Goal: Task Accomplishment & Management: Manage account settings

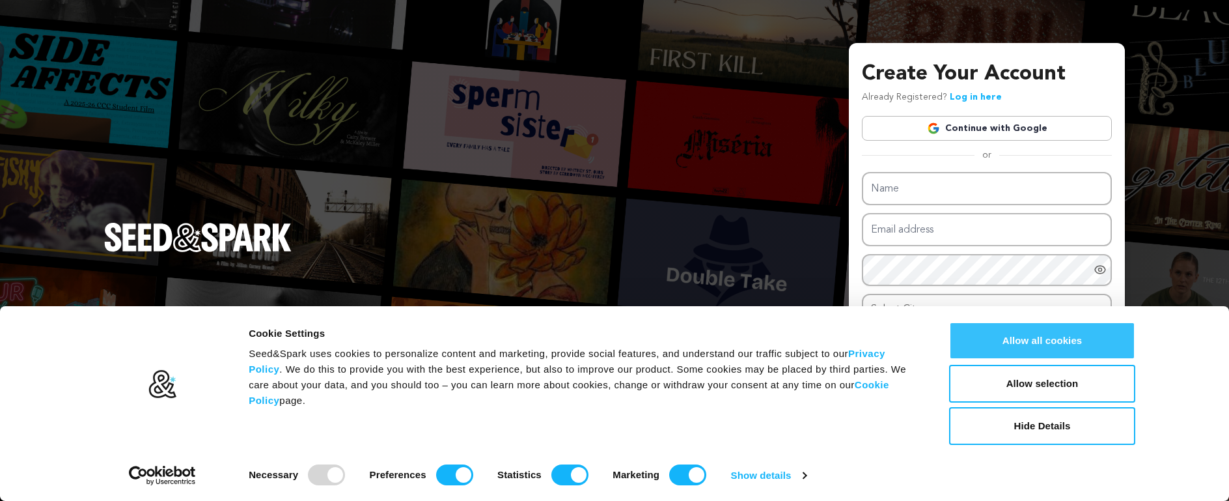
click at [1028, 338] on button "Allow all cookies" at bounding box center [1042, 341] width 186 height 38
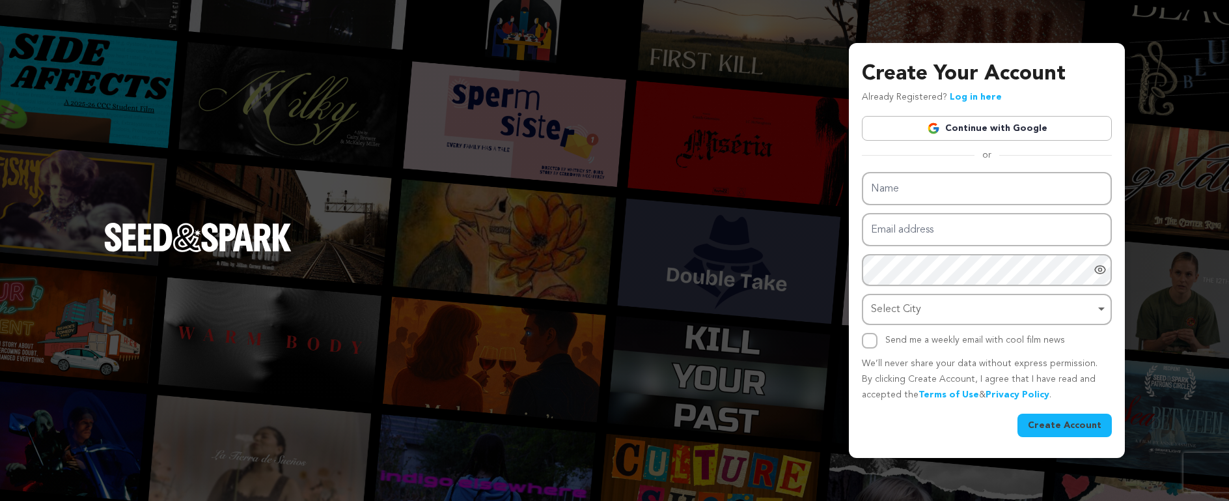
click at [984, 128] on link "Continue with Google" at bounding box center [987, 128] width 250 height 25
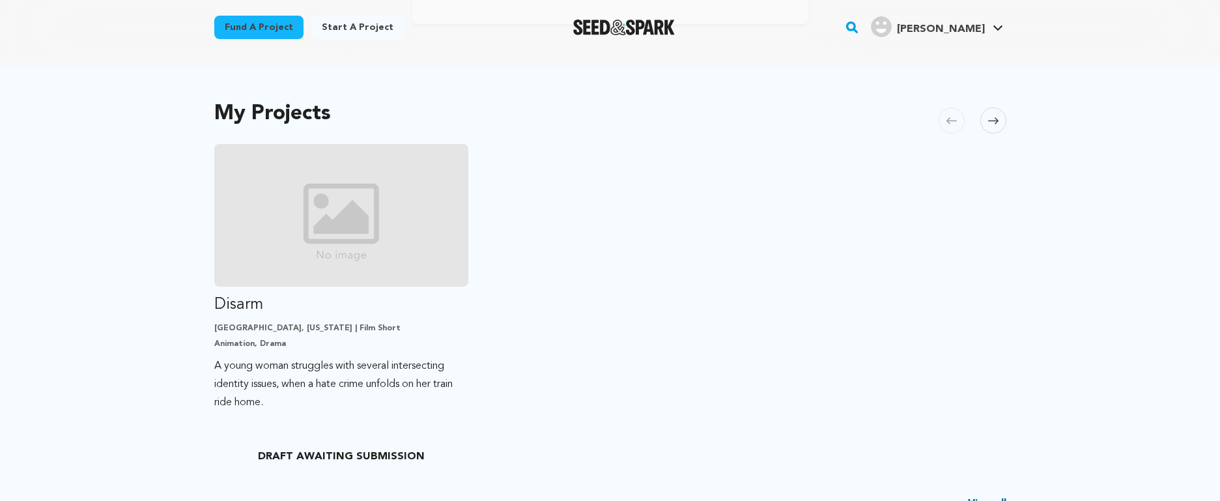
scroll to position [218, 0]
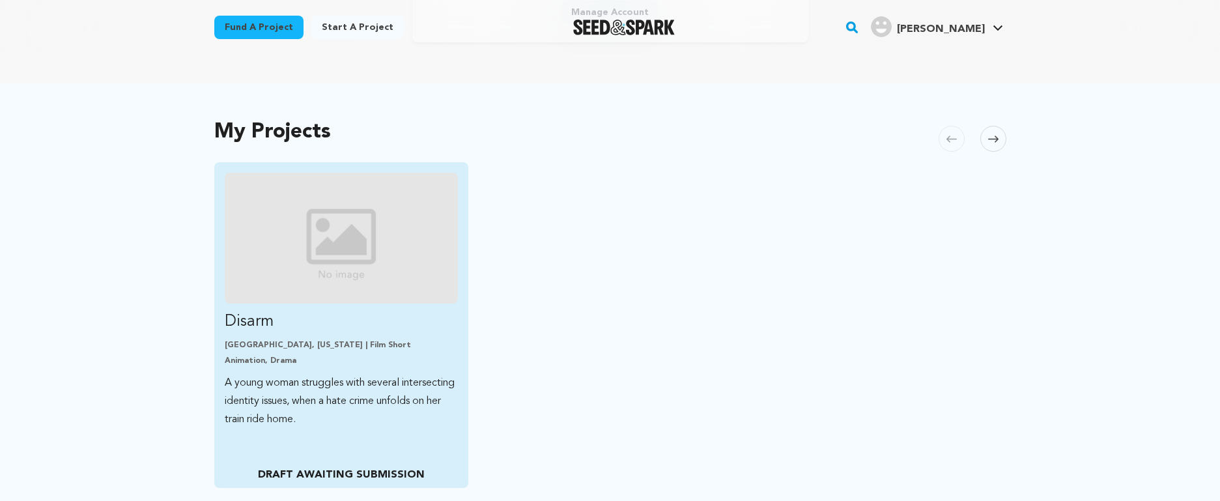
click at [387, 399] on p "A young woman struggles with several intersecting identity issues, when a hate …" at bounding box center [342, 401] width 234 height 55
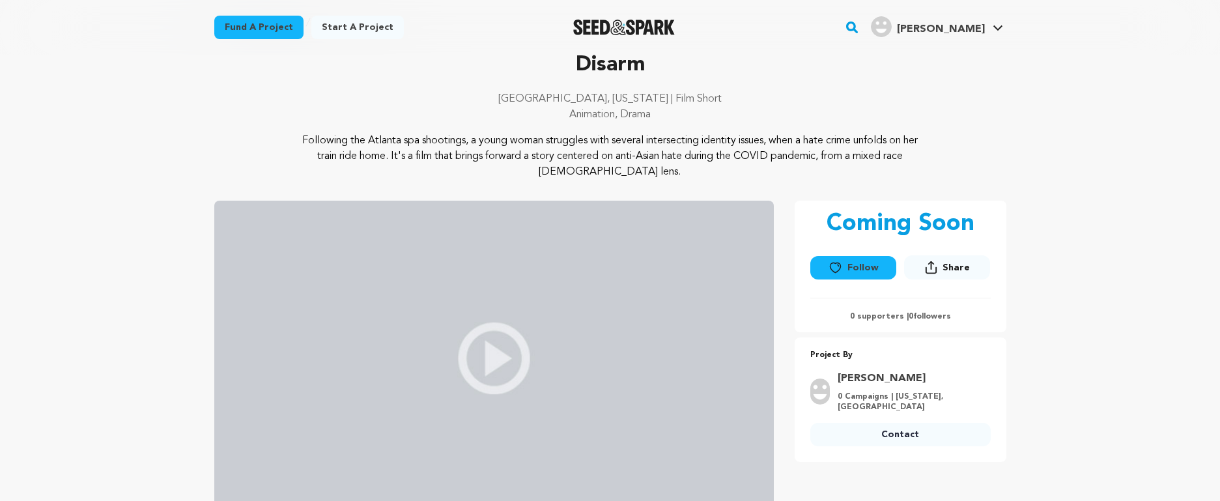
scroll to position [76, 0]
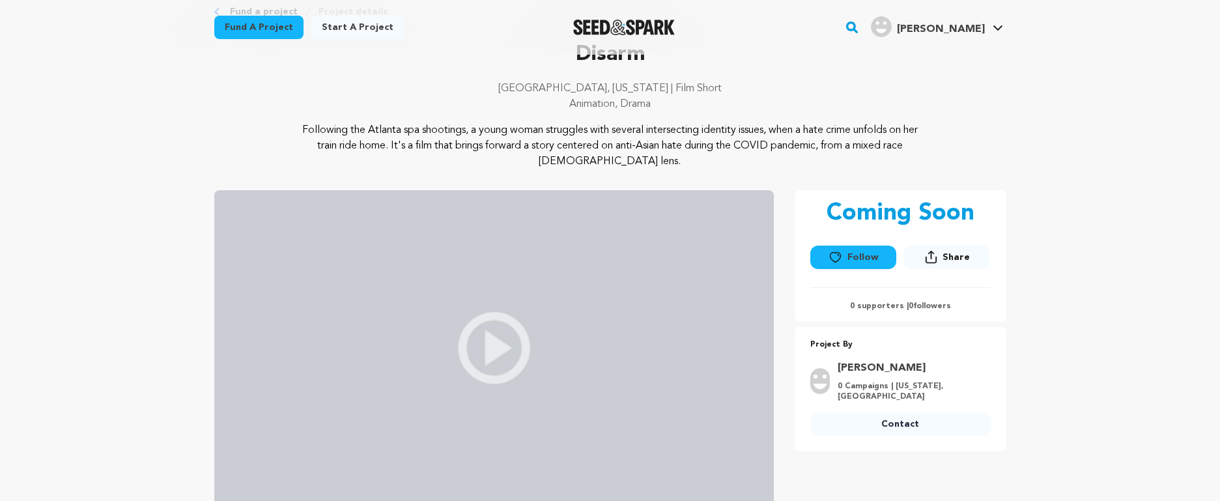
click at [479, 337] on img at bounding box center [493, 347] width 559 height 315
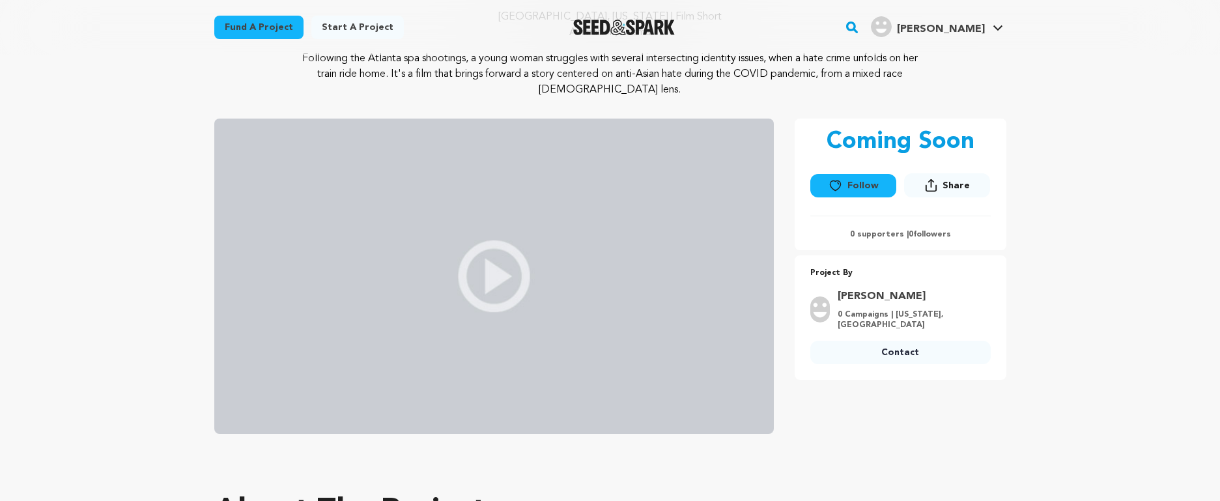
scroll to position [156, 0]
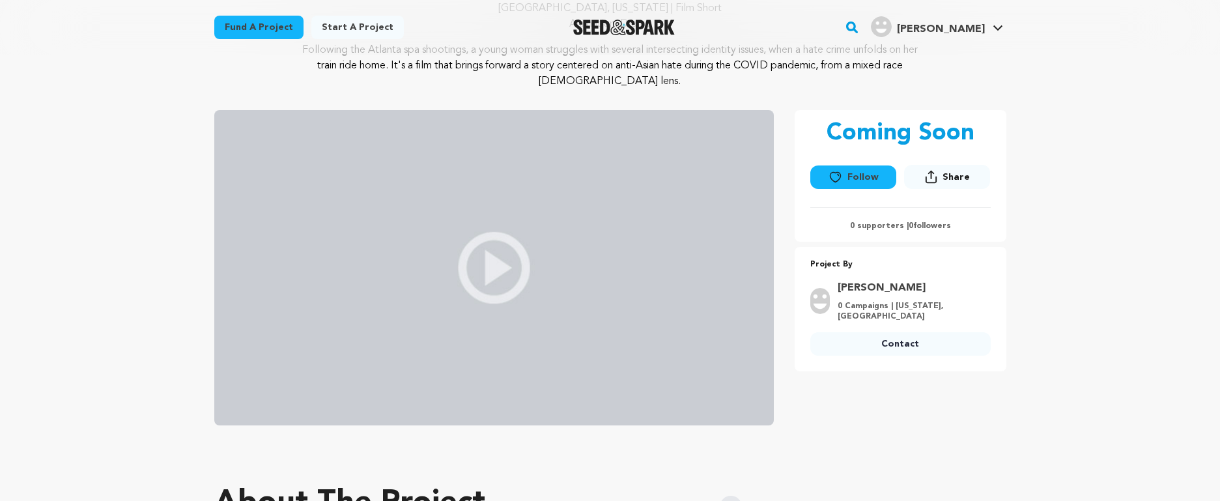
click at [852, 178] on button "Follow" at bounding box center [853, 176] width 86 height 23
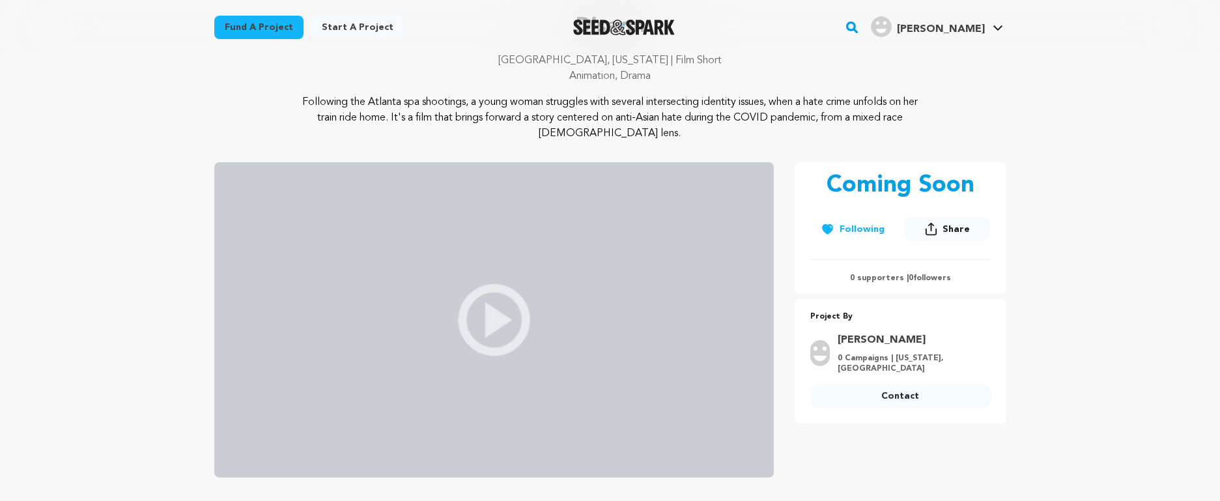
scroll to position [0, 0]
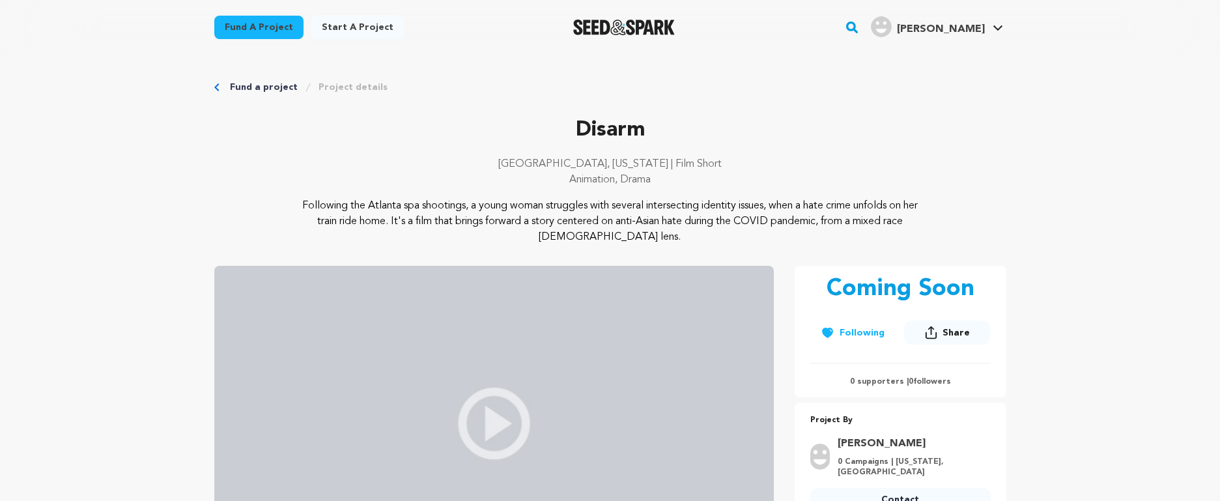
click at [223, 31] on link "Fund a project" at bounding box center [258, 27] width 89 height 23
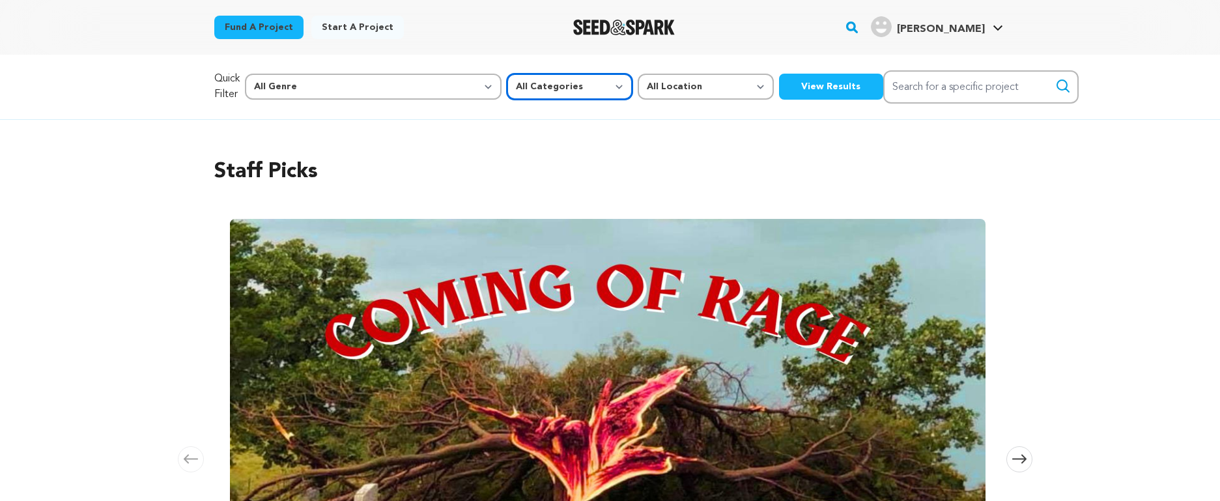
click at [507, 82] on select "All Categories Film Feature Film Short Series Music Video Comics Artist Residen…" at bounding box center [570, 87] width 126 height 26
select select "383"
click at [507, 74] on select "All Categories Film Feature Film Short Series Music Video Comics Artist Residen…" at bounding box center [570, 87] width 126 height 26
click at [779, 85] on button "View Results" at bounding box center [831, 87] width 104 height 26
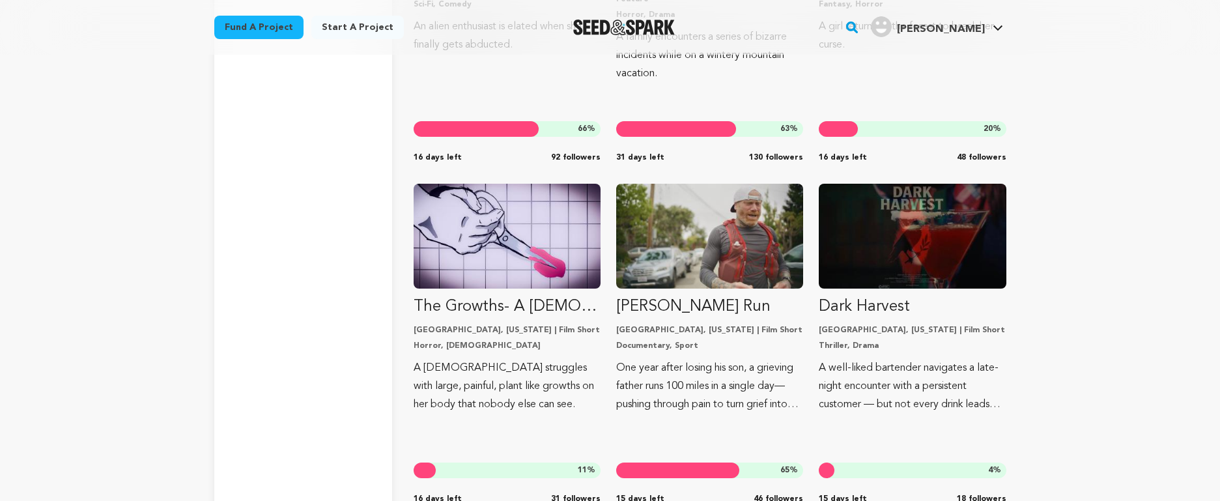
scroll to position [7991, 0]
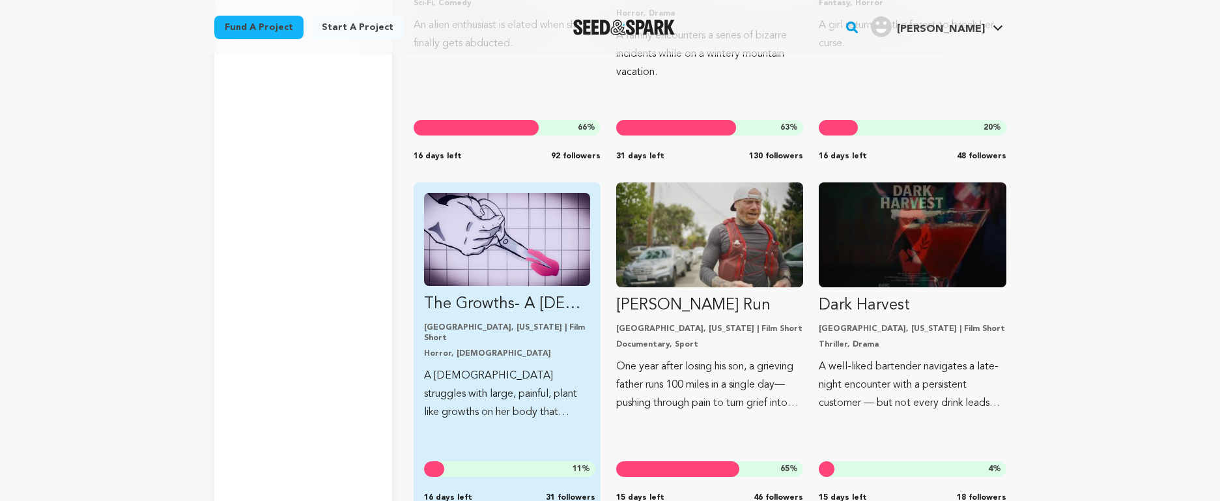
click at [460, 234] on img "Fund The Growths- A Transgender Body Horror Film" at bounding box center [507, 239] width 166 height 93
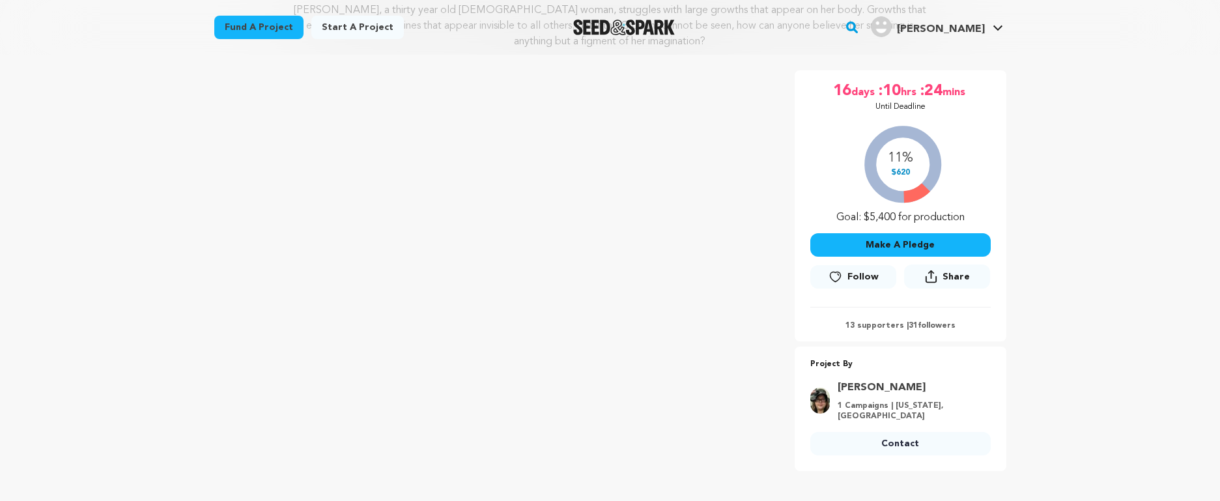
scroll to position [215, 0]
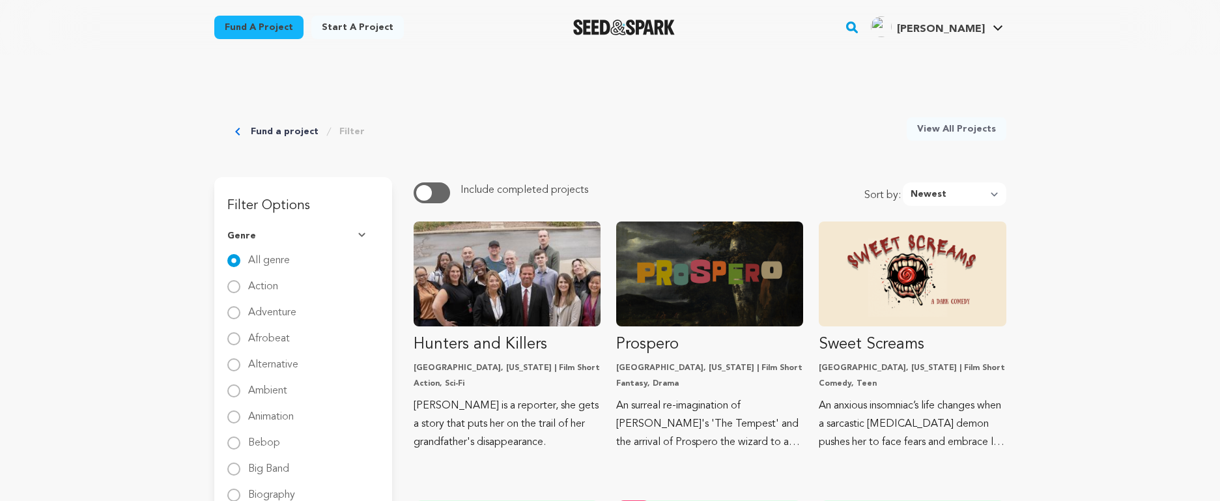
scroll to position [2443, 0]
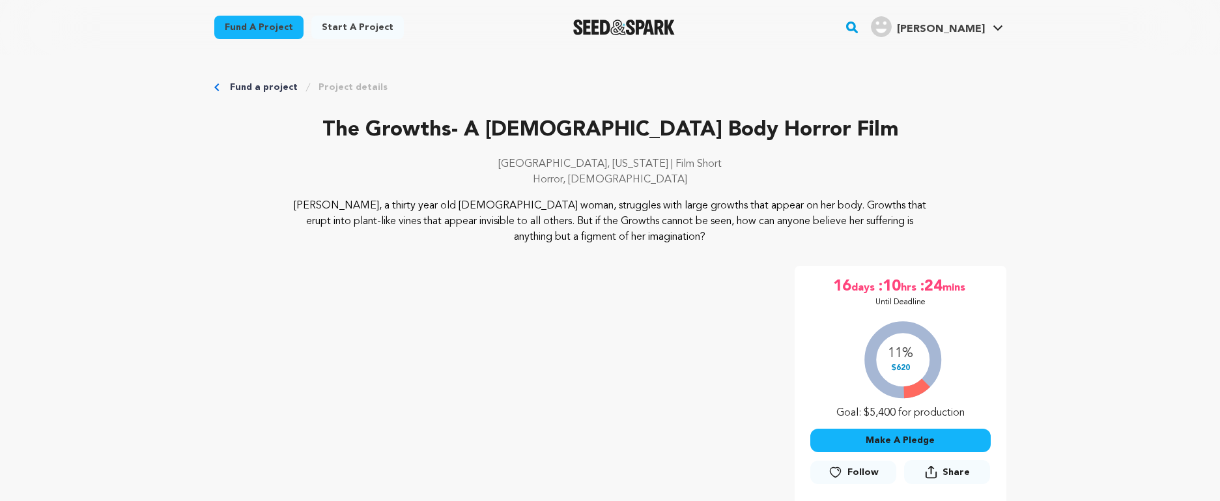
scroll to position [3, 0]
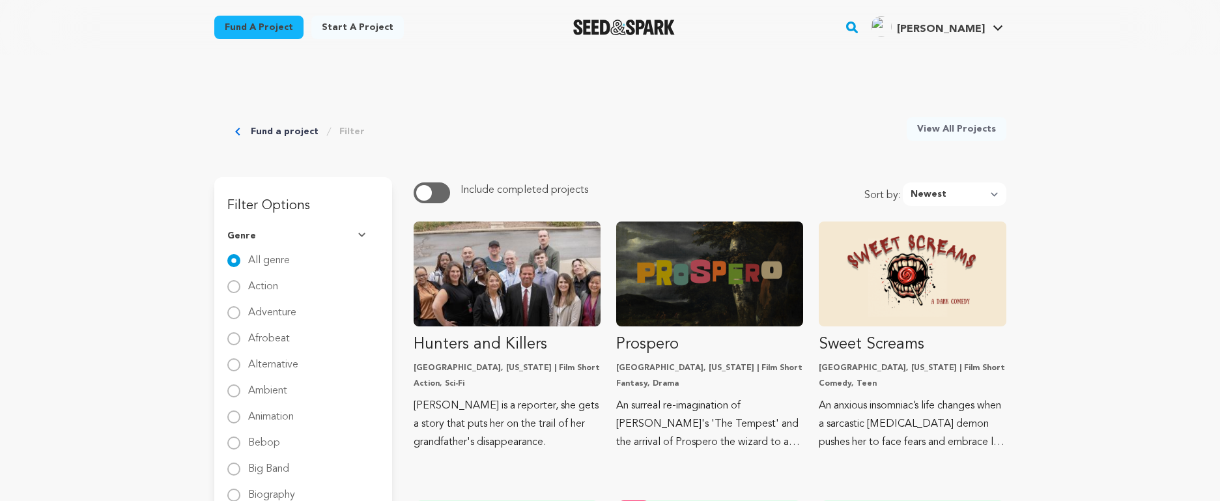
scroll to position [2443, 0]
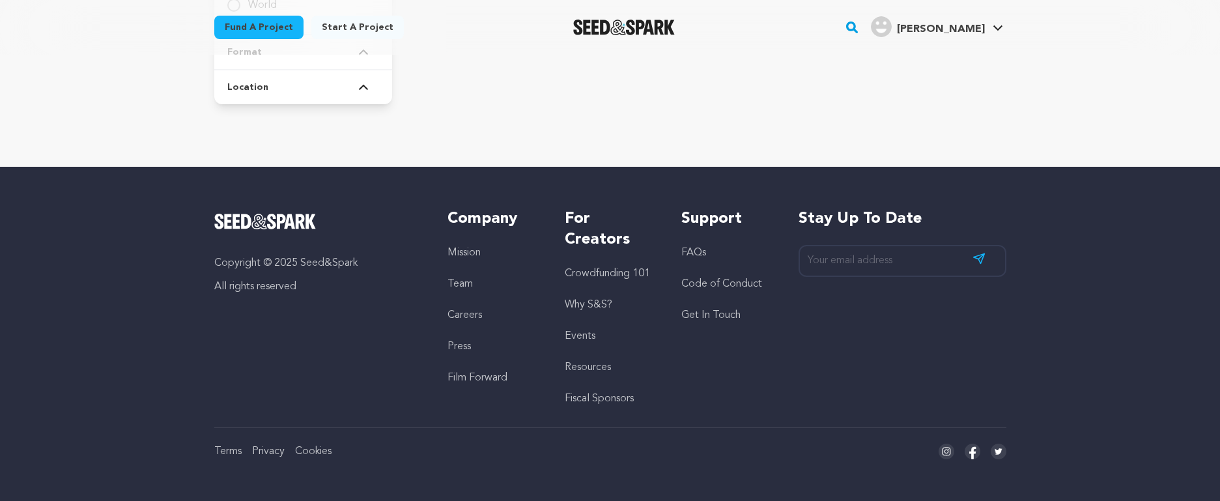
click at [628, 54] on div "Fund a project Start a project Search" at bounding box center [609, 27] width 833 height 55
click at [259, 19] on link "Fund a project" at bounding box center [258, 27] width 89 height 23
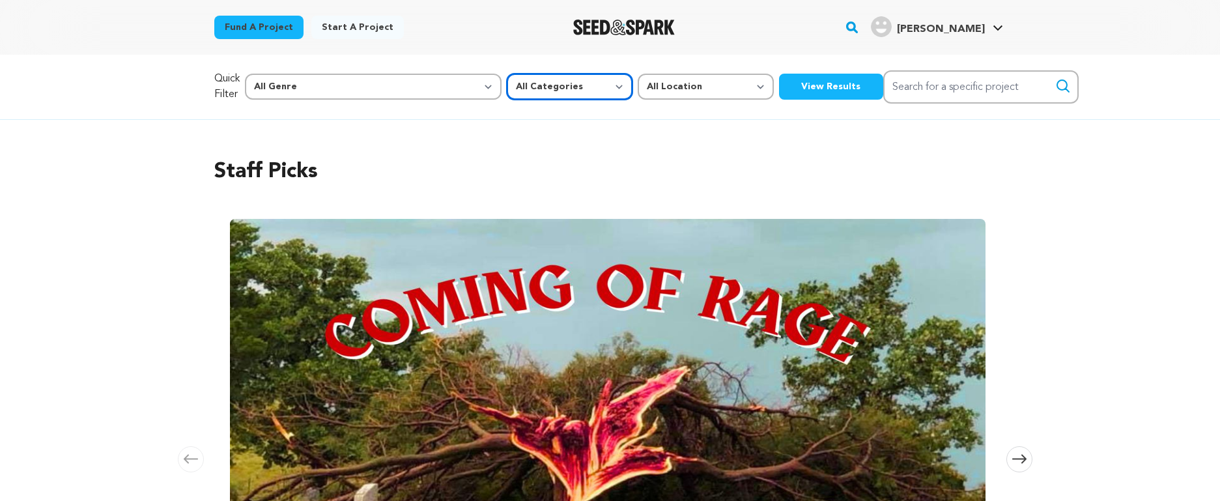
click at [516, 89] on select "All Categories Film Feature Film Short Series Music Video Comics Artist Residen…" at bounding box center [570, 87] width 126 height 26
select select "383"
click at [507, 74] on select "All Categories Film Feature Film Short Series Music Video Comics Artist Residen…" at bounding box center [570, 87] width 126 height 26
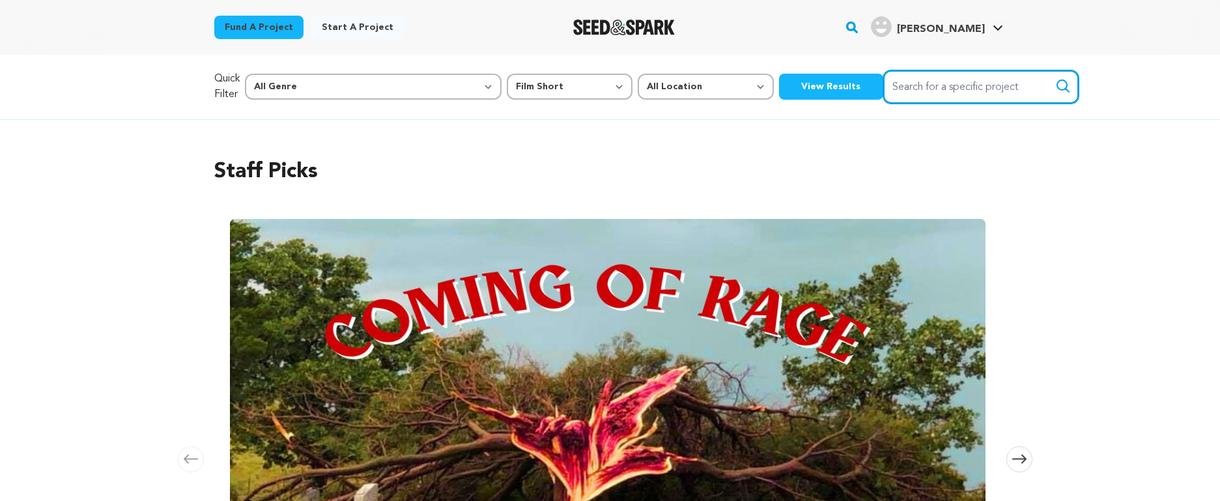
click at [883, 84] on input "Search for a specific project" at bounding box center [980, 86] width 195 height 33
click at [779, 92] on button "View Results" at bounding box center [831, 87] width 104 height 26
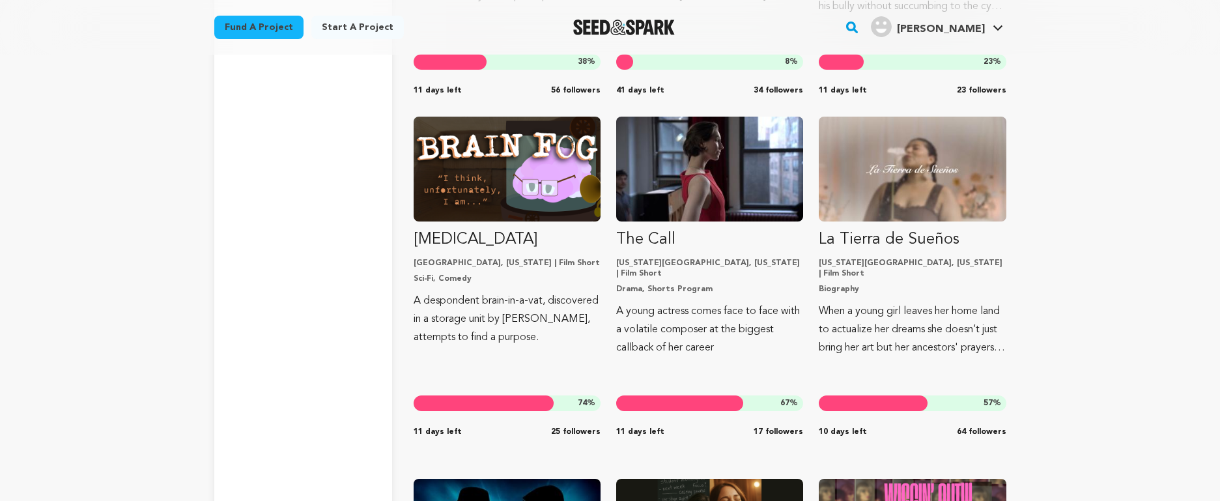
scroll to position [10823, 0]
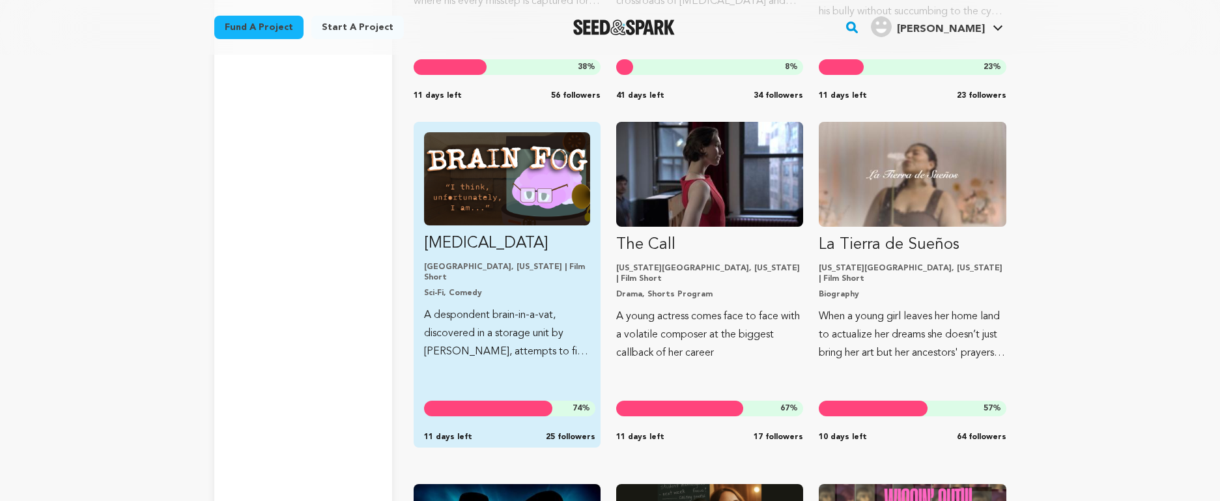
click at [476, 207] on img "Fund Brain Fog" at bounding box center [507, 178] width 166 height 93
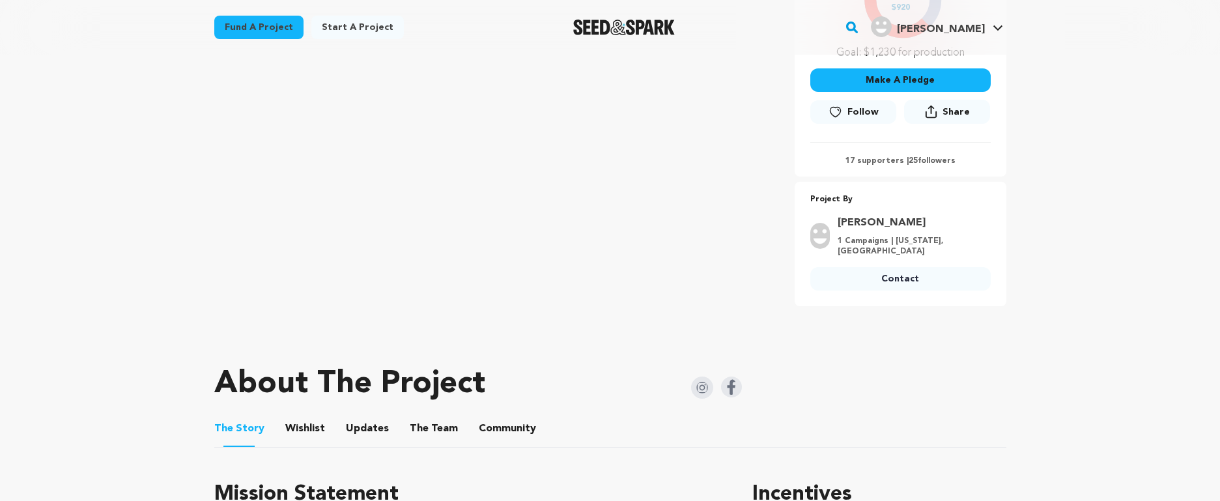
scroll to position [417, 0]
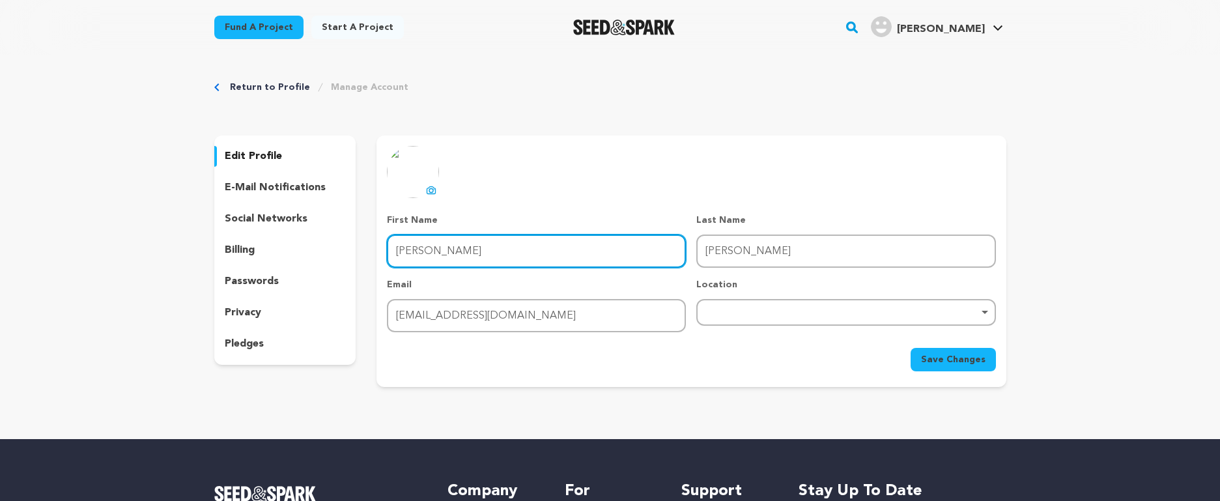
drag, startPoint x: 491, startPoint y: 250, endPoint x: 303, endPoint y: 247, distance: 187.6
click at [303, 247] on div "edit profile e-mail notifications social networks billing passwords privacy ple…" at bounding box center [610, 260] width 792 height 251
type input "[PERSON_NAME]"
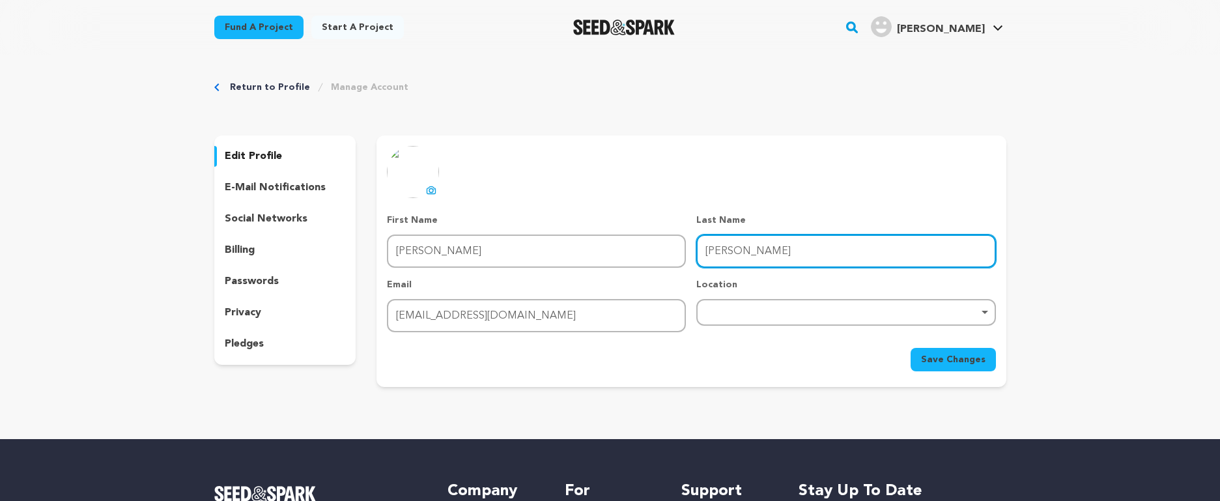
click at [749, 309] on div "Remove item" at bounding box center [846, 311] width 286 height 5
type input "Nelson"
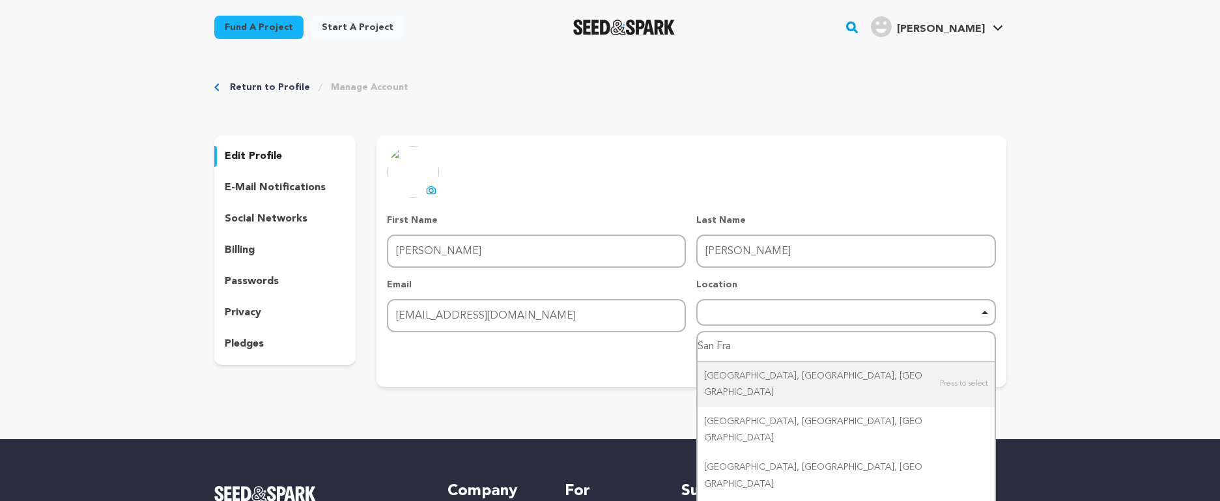
type input "San Fran"
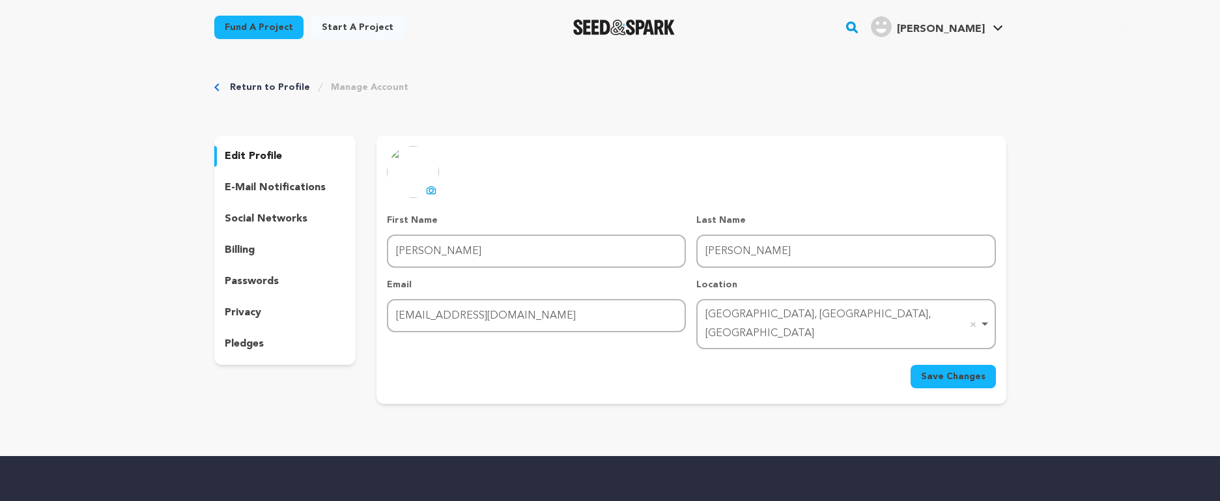
click at [949, 370] on span "Save Changes" at bounding box center [953, 376] width 64 height 13
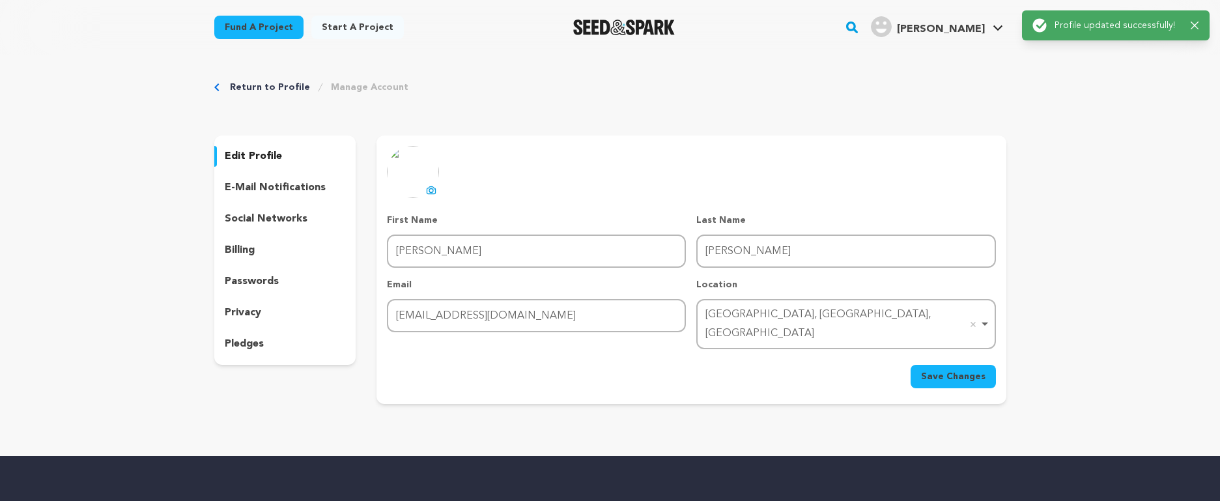
click at [256, 222] on p "social networks" at bounding box center [266, 219] width 83 height 16
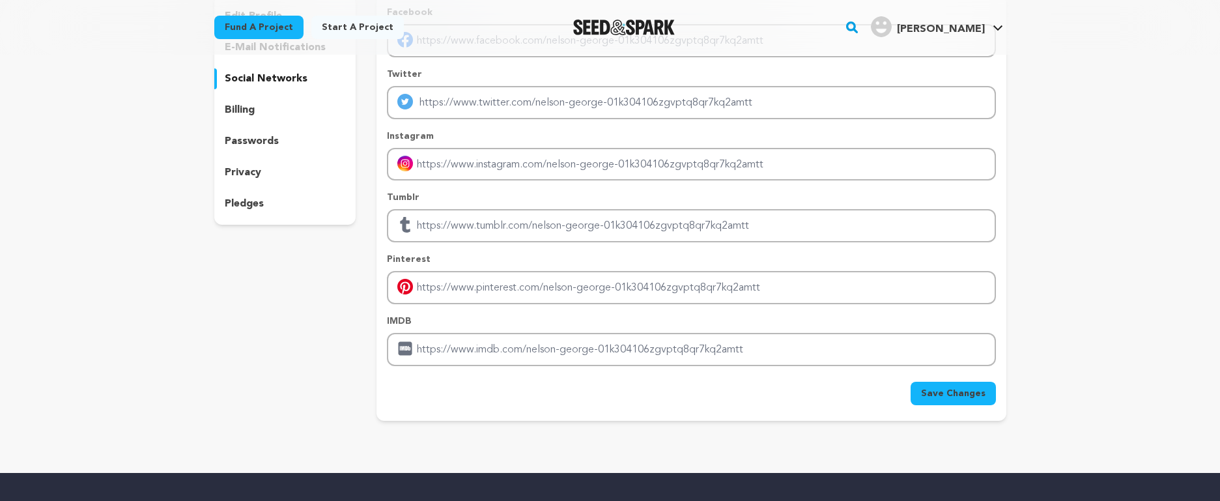
scroll to position [143, 0]
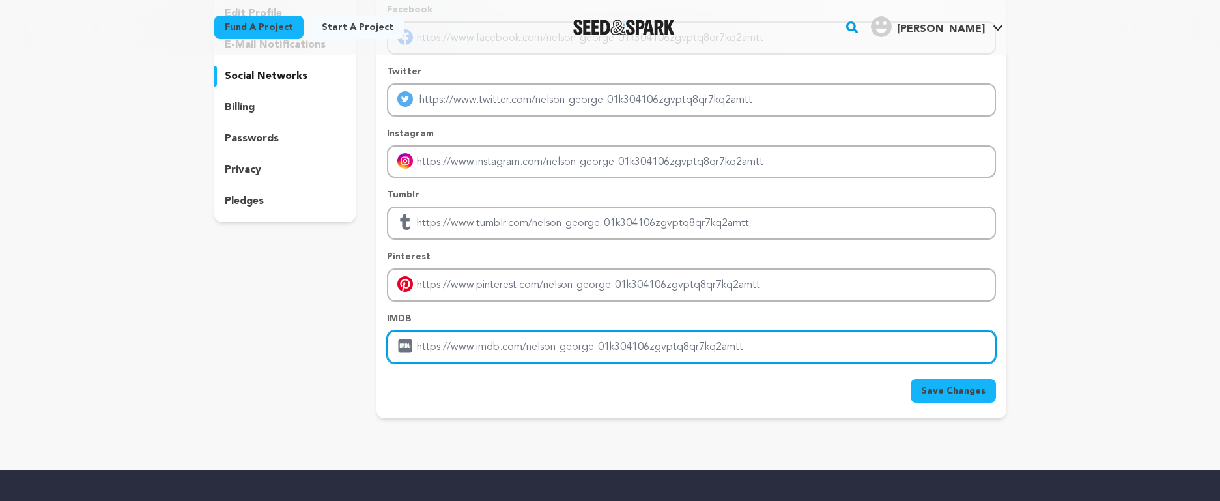
click at [457, 348] on input "Enter IMDB profile link" at bounding box center [691, 346] width 608 height 33
paste input "https://www.imdb.com/name/nm11847877/?ref_=tt_ov_1_1"
type input "https://www.imdb.com/name/nm11847877/?ref_=tt_ov_1_1"
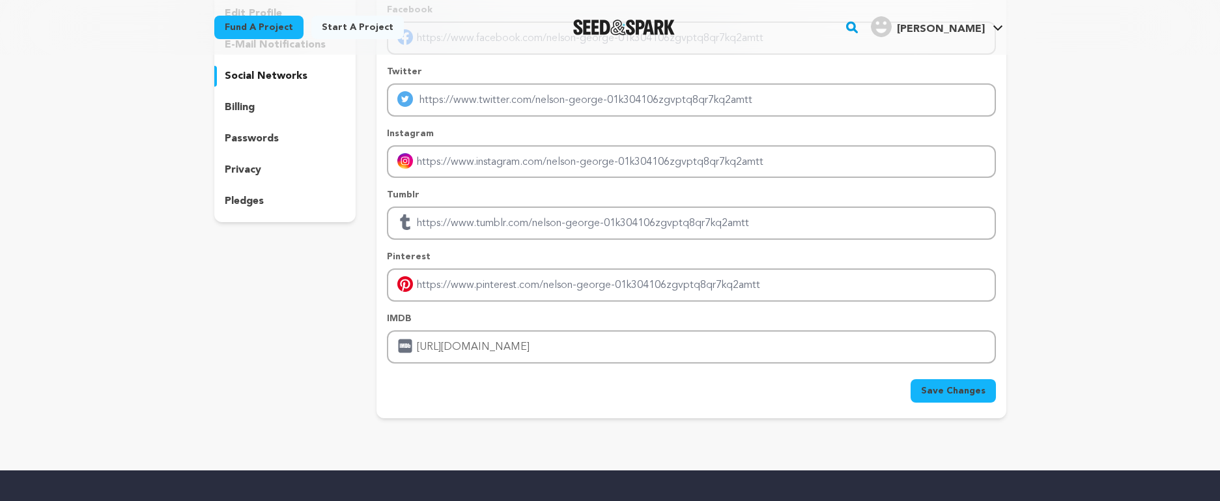
click at [1112, 241] on div "Return to Profile Manage Account edit profile e-mail notifications social netwo…" at bounding box center [610, 180] width 1220 height 537
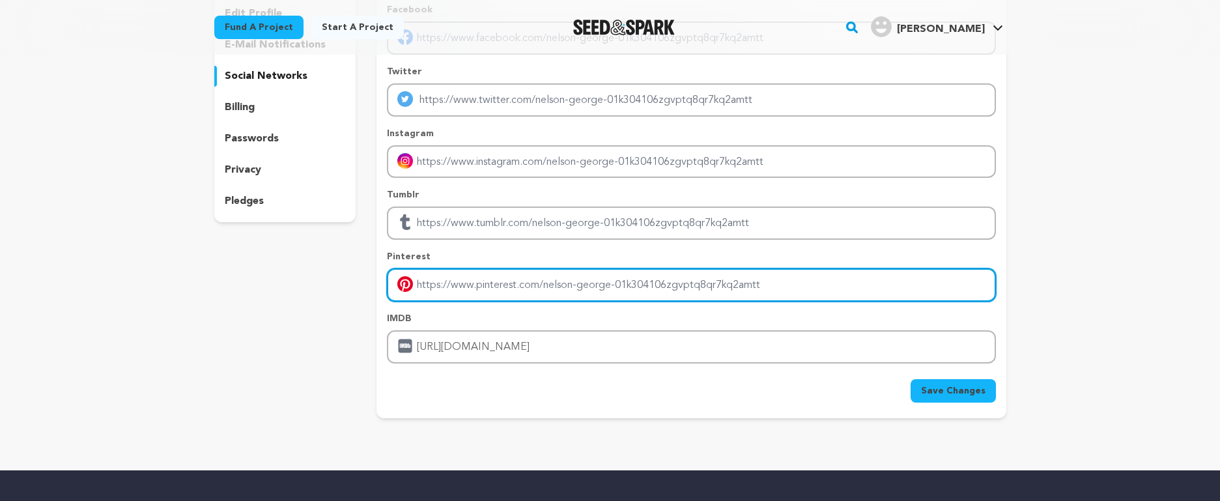
click at [787, 294] on input "Enter pinterest profile link" at bounding box center [691, 284] width 608 height 33
drag, startPoint x: 776, startPoint y: 281, endPoint x: 281, endPoint y: 281, distance: 494.2
click at [281, 281] on div "edit profile e-mail notifications social networks billing passwords privacy ple…" at bounding box center [610, 205] width 792 height 425
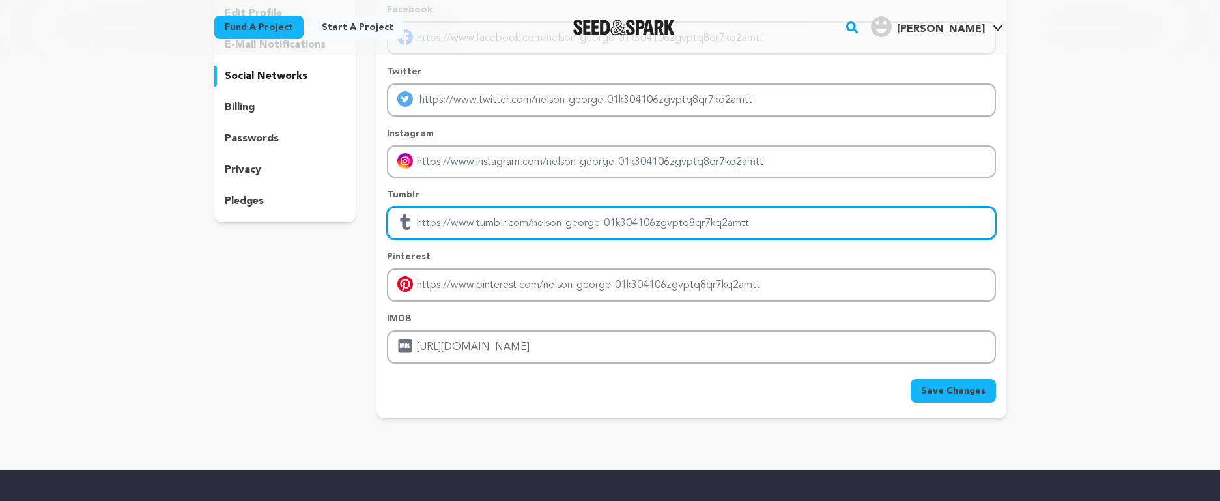
click at [460, 222] on input "Enter tubmlr profile link" at bounding box center [691, 222] width 608 height 33
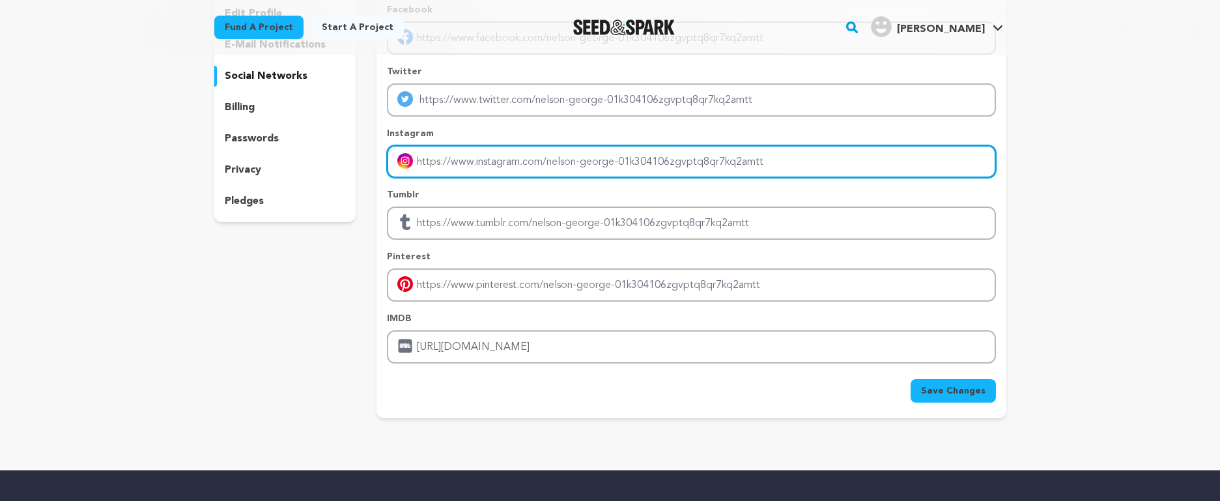
click at [455, 160] on input "Enter instagram handle link" at bounding box center [691, 161] width 608 height 33
paste input "https://www.instagram.com/wakasashe/"
type input "https://www.instagram.com/wakasashe/"
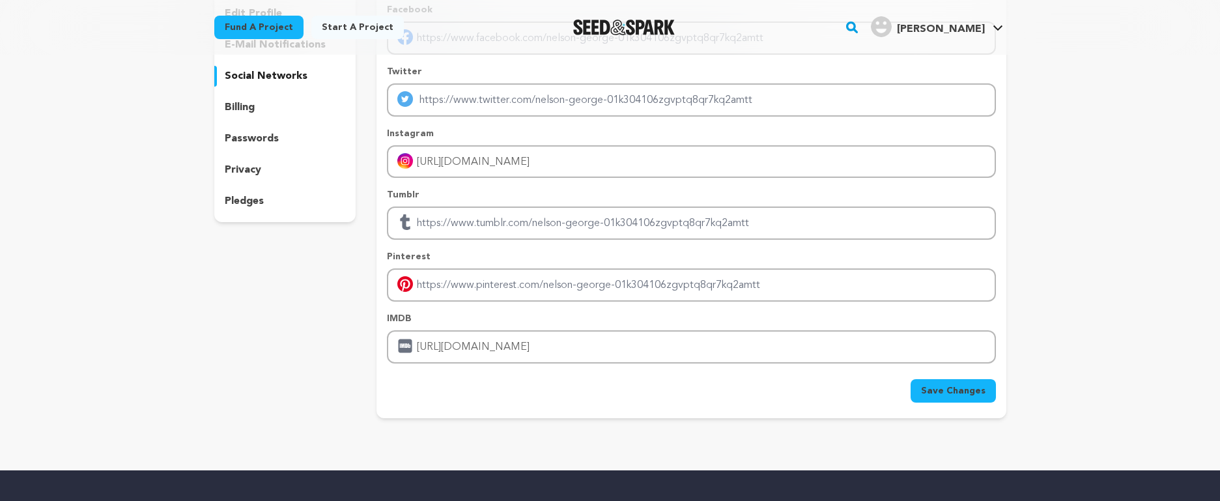
click at [959, 388] on span "Save Changes" at bounding box center [953, 390] width 64 height 13
click at [266, 23] on link "Fund a project" at bounding box center [258, 27] width 89 height 23
click at [860, 23] on rect "button" at bounding box center [852, 28] width 16 height 16
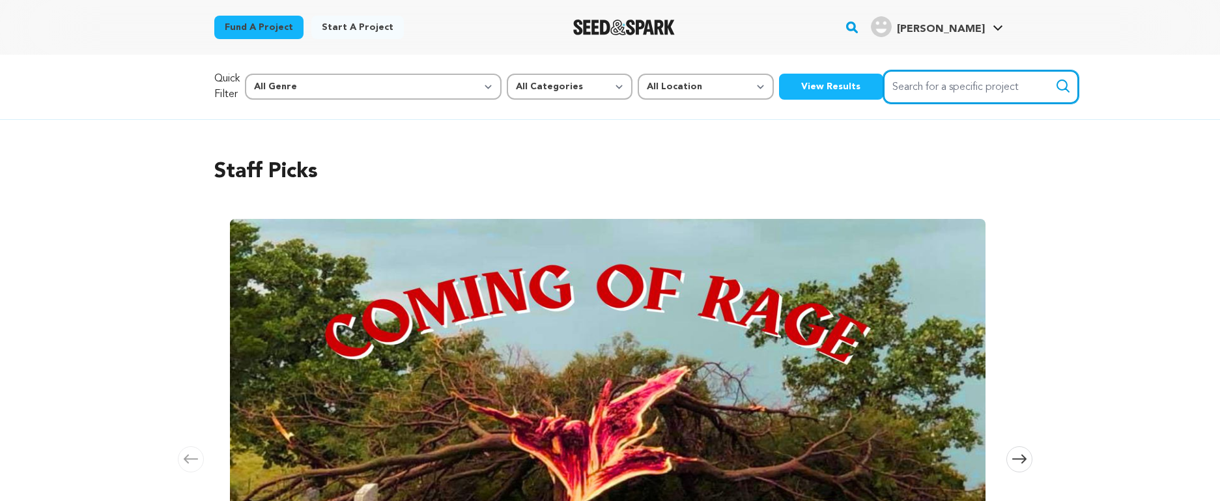
click at [917, 85] on input "Search for a specific project" at bounding box center [980, 86] width 195 height 33
type input "animation"
click at [1055, 78] on button "Search" at bounding box center [1063, 86] width 16 height 16
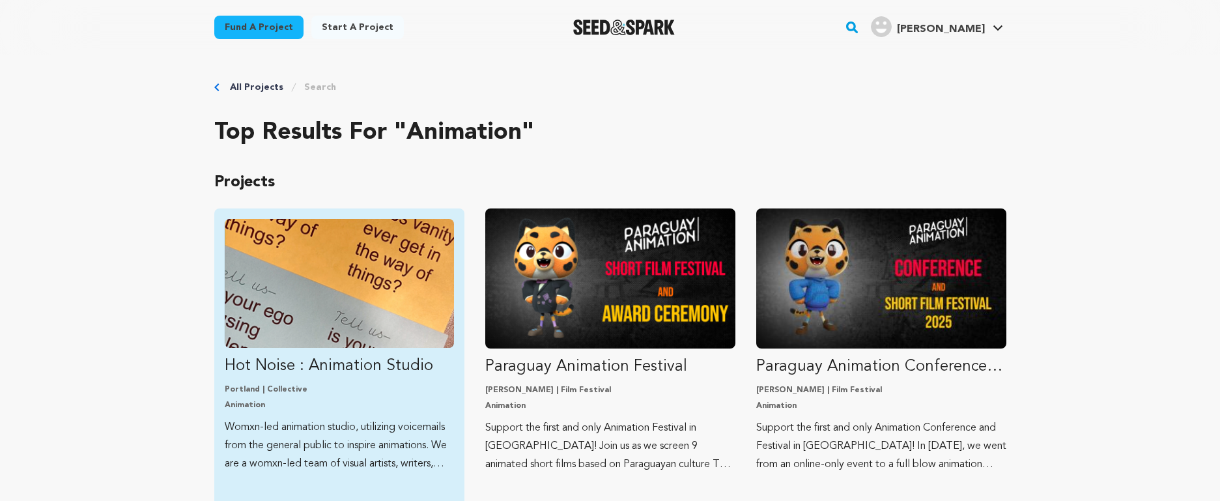
click at [275, 313] on img "Fund Hot Noise : Animation Studio" at bounding box center [339, 283] width 229 height 129
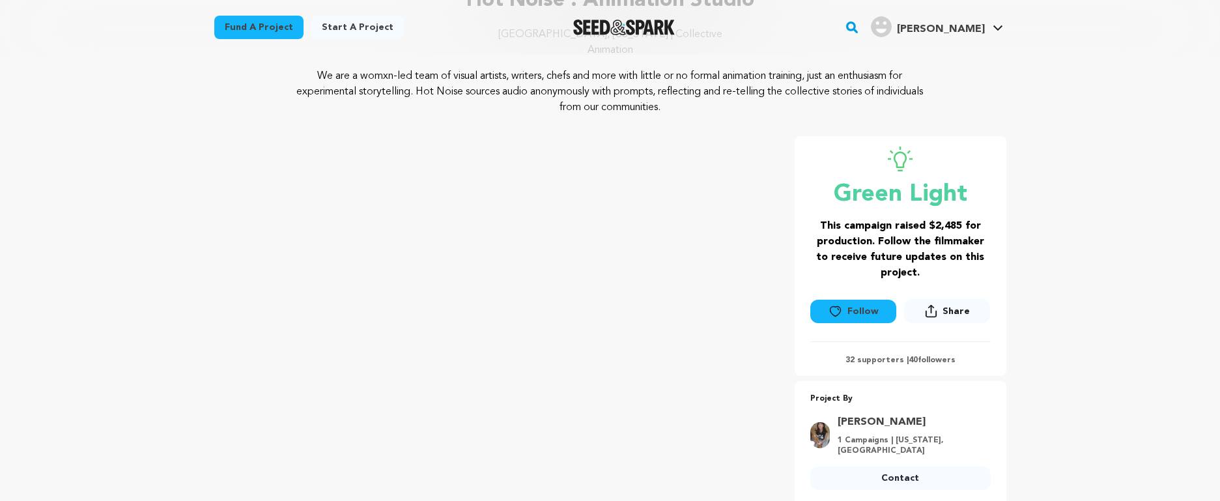
scroll to position [146, 0]
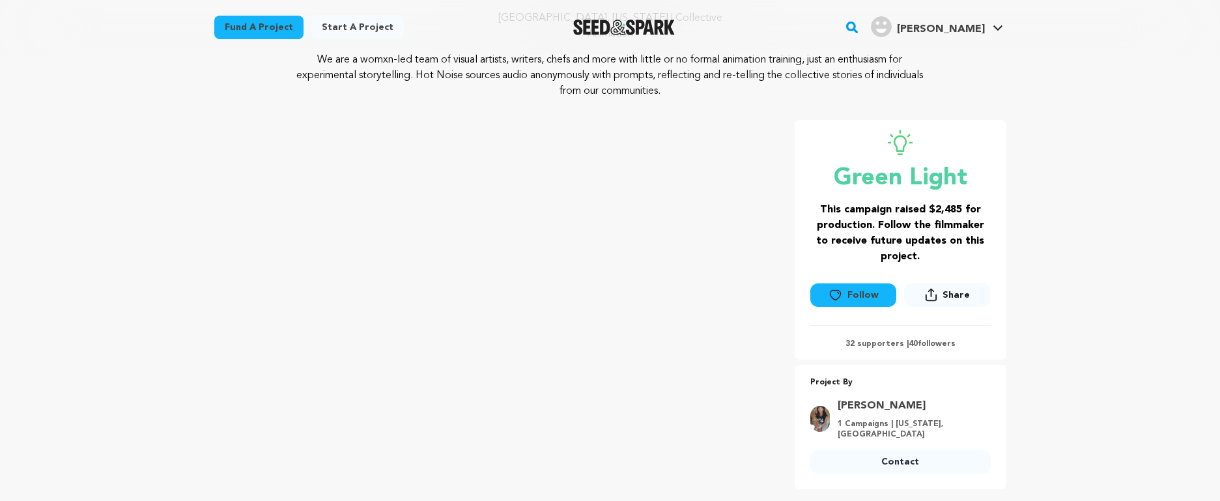
click at [262, 29] on link "Fund a project" at bounding box center [258, 27] width 89 height 23
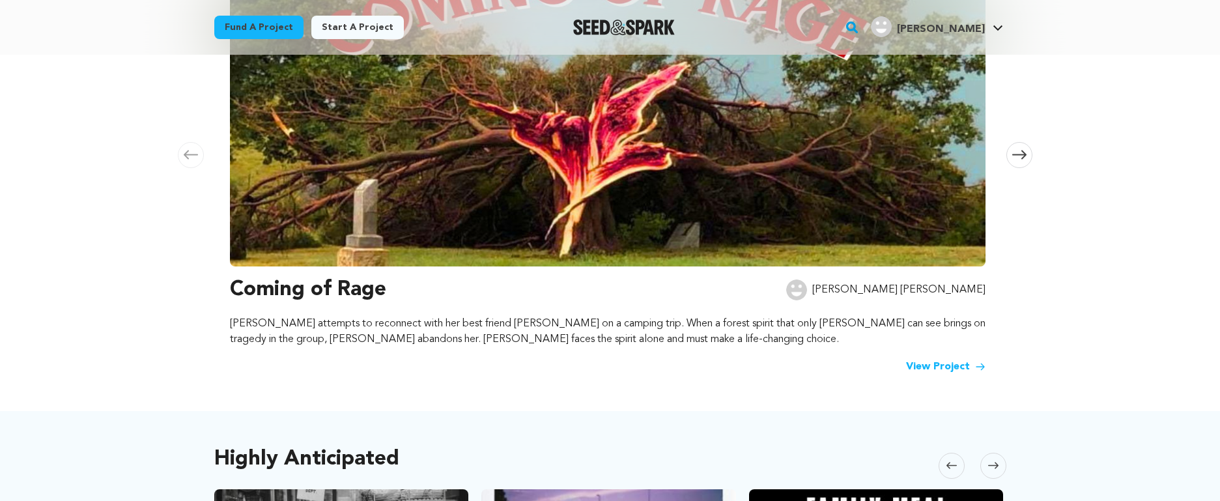
scroll to position [307, 0]
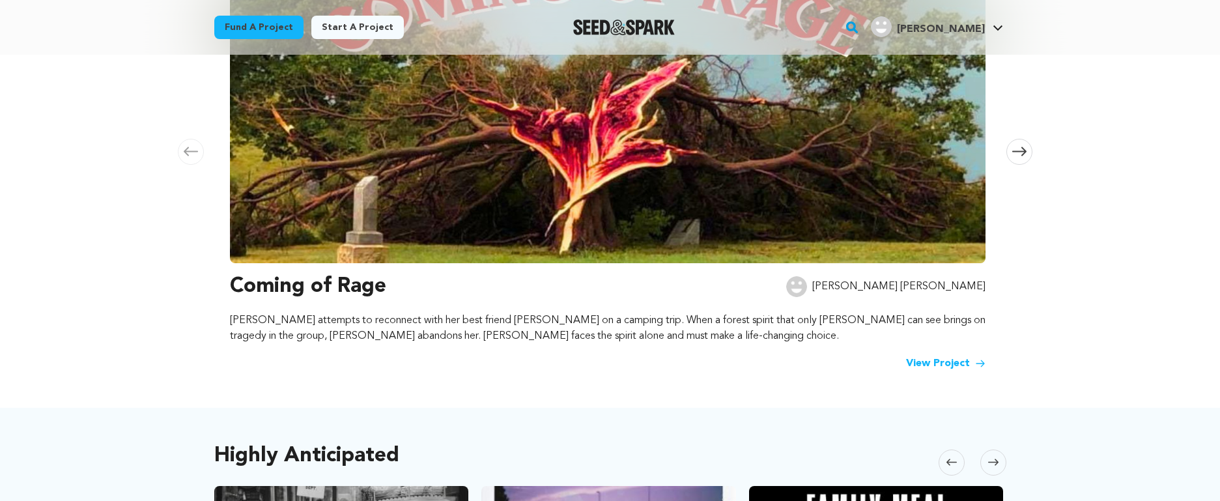
click at [921, 364] on link "View Project" at bounding box center [945, 364] width 79 height 16
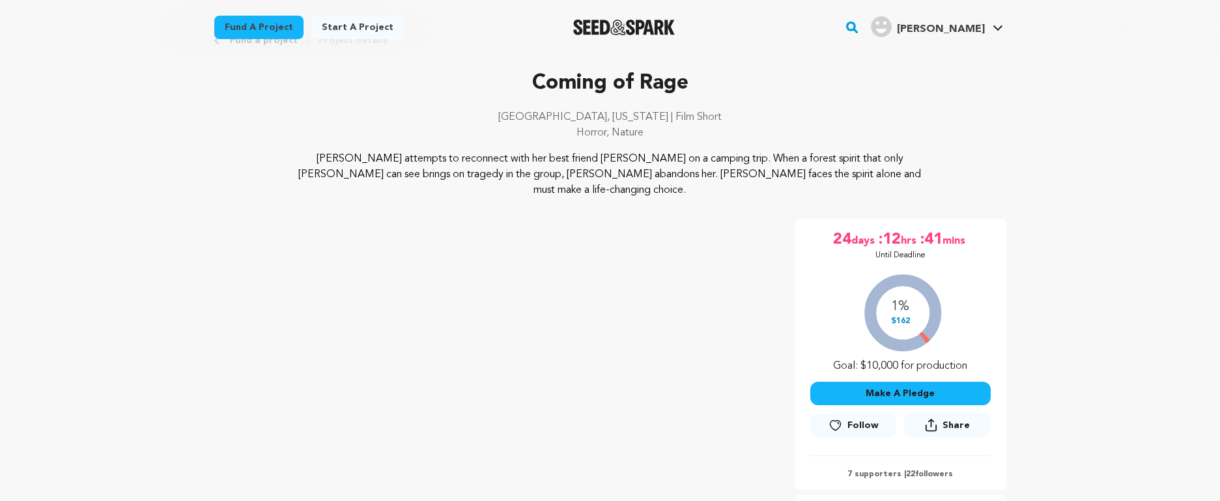
scroll to position [72, 0]
